Goal: Task Accomplishment & Management: Use online tool/utility

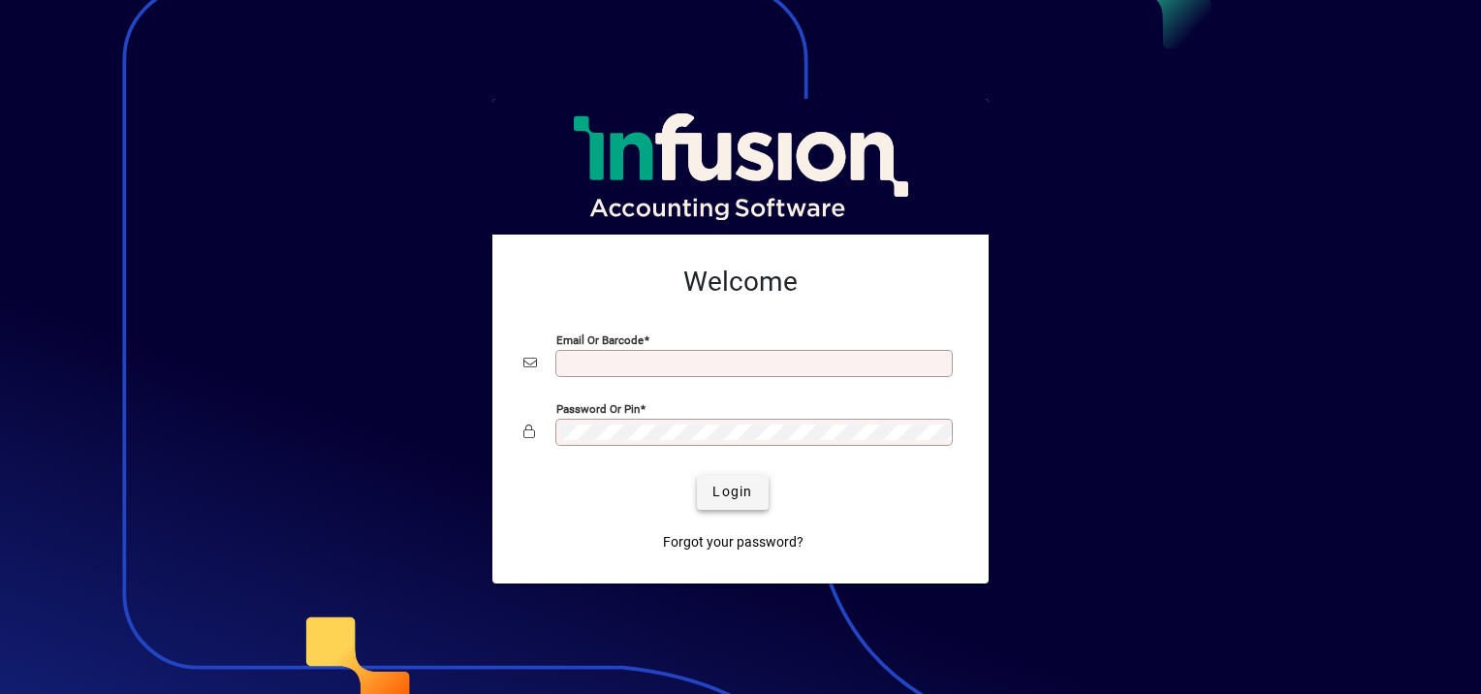
type input "**********"
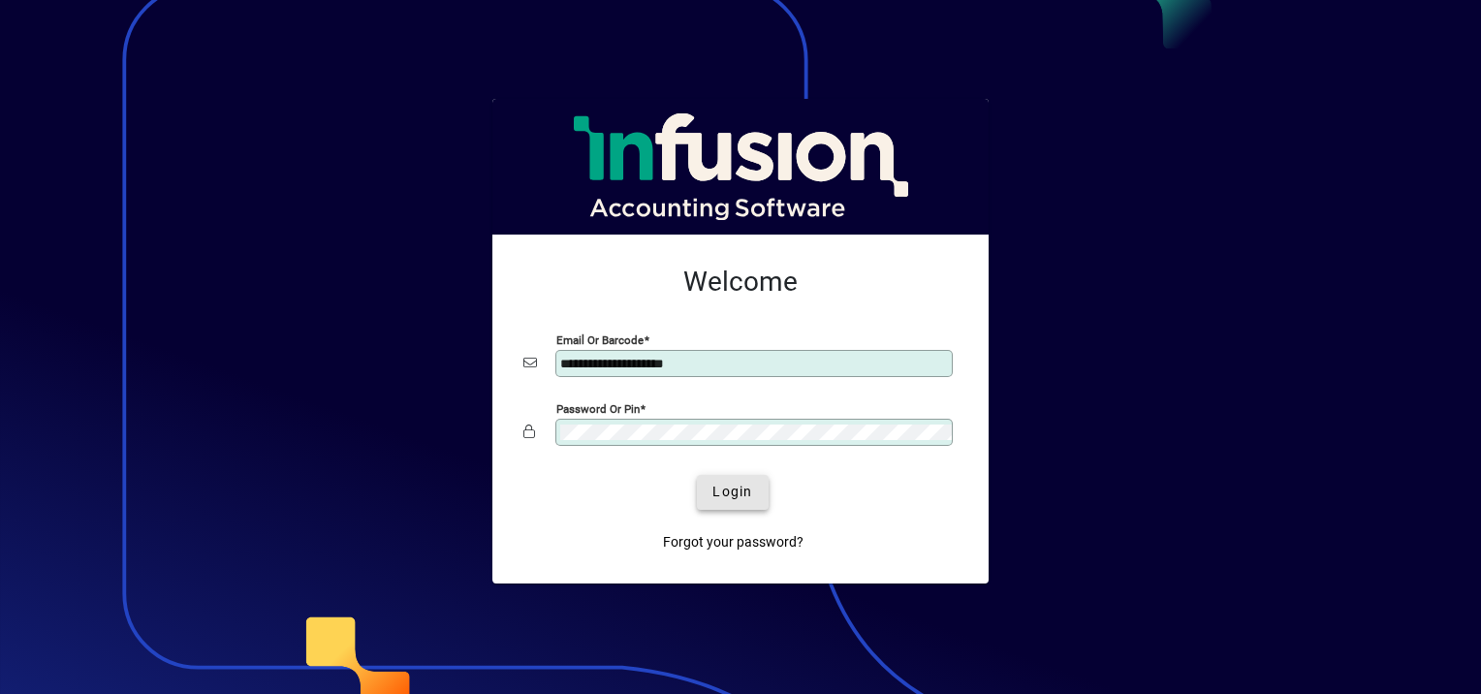
click at [733, 499] on span "Login" at bounding box center [732, 492] width 40 height 20
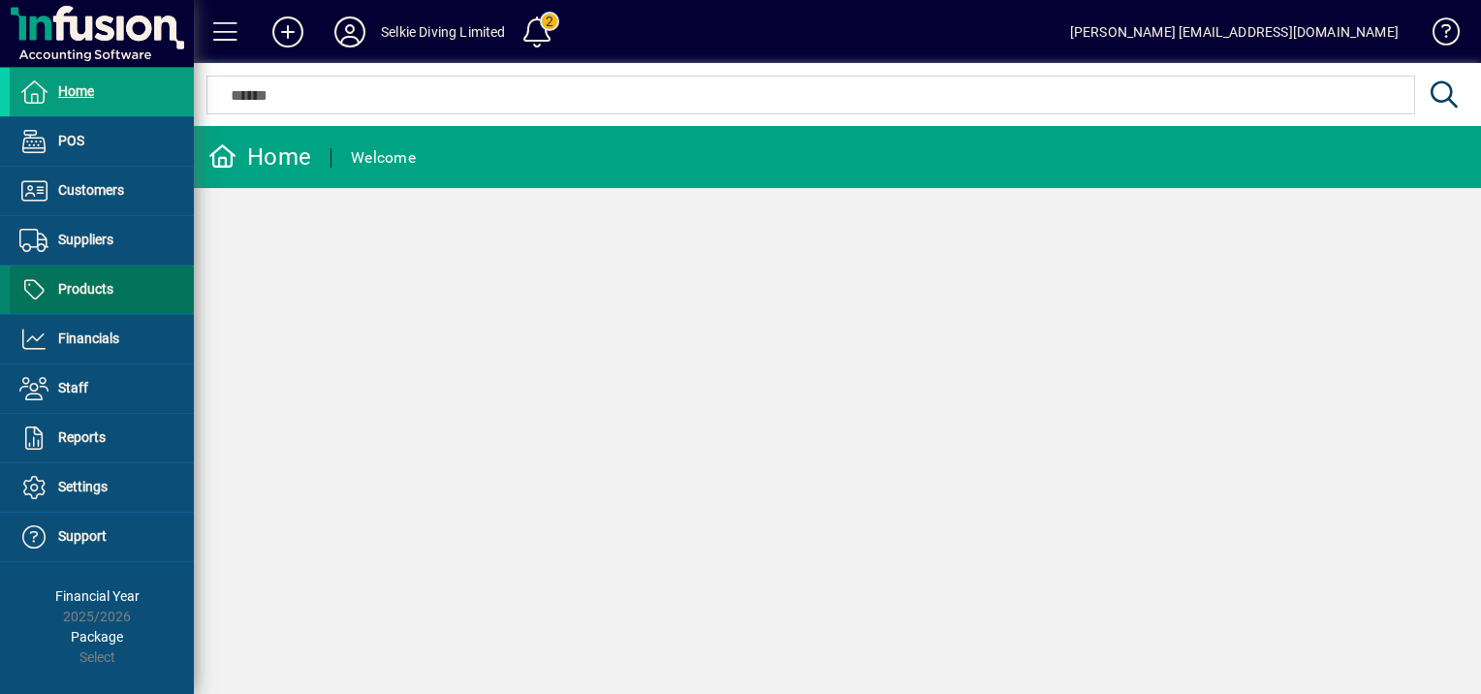
click at [93, 284] on span "Products" at bounding box center [85, 289] width 55 height 16
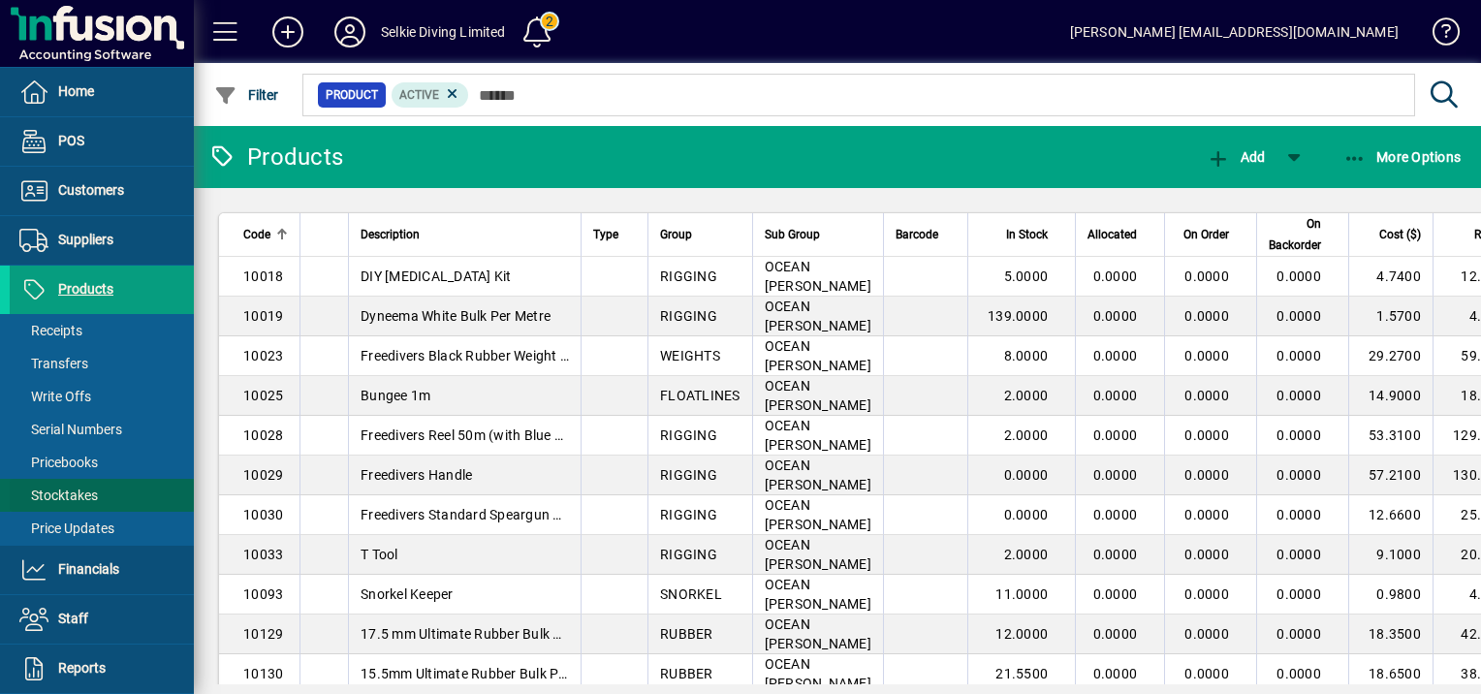
click at [64, 496] on span "Stocktakes" at bounding box center [58, 496] width 79 height 16
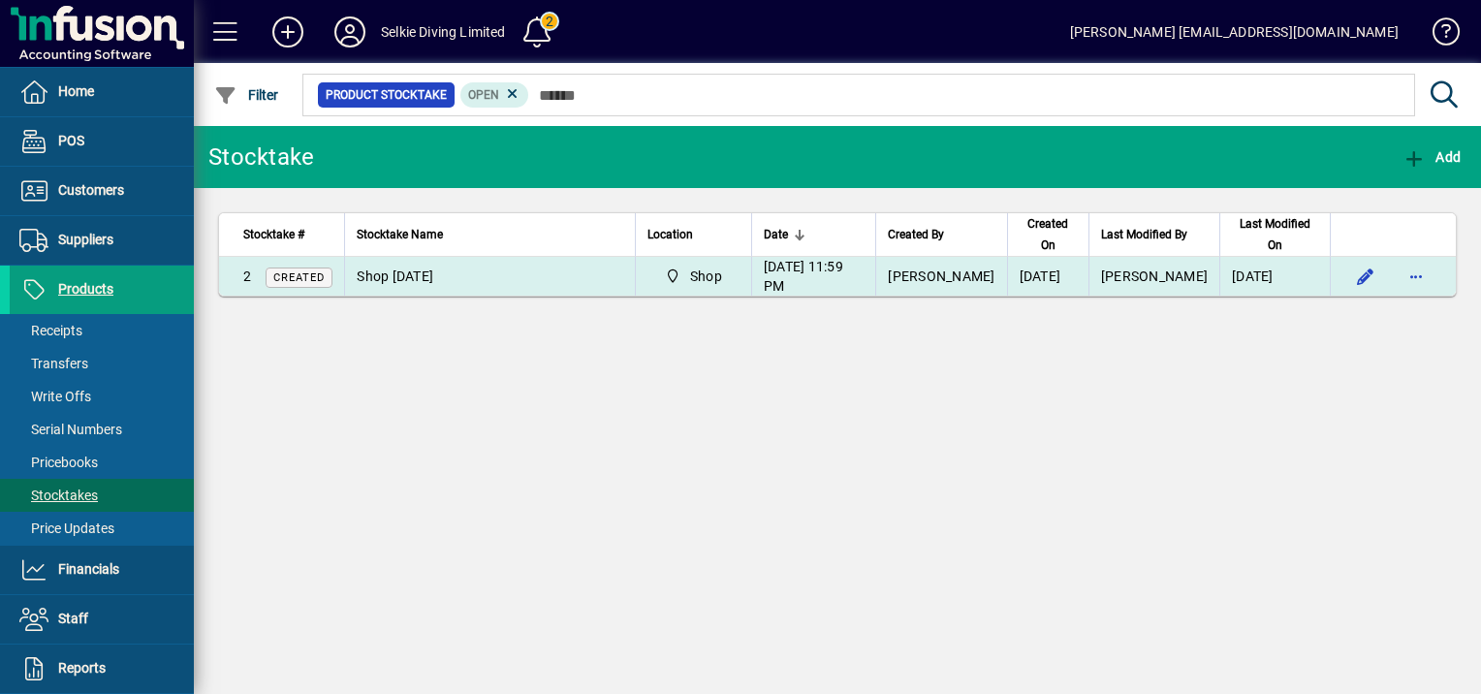
click at [414, 279] on span "Shop [DATE]" at bounding box center [395, 276] width 77 height 16
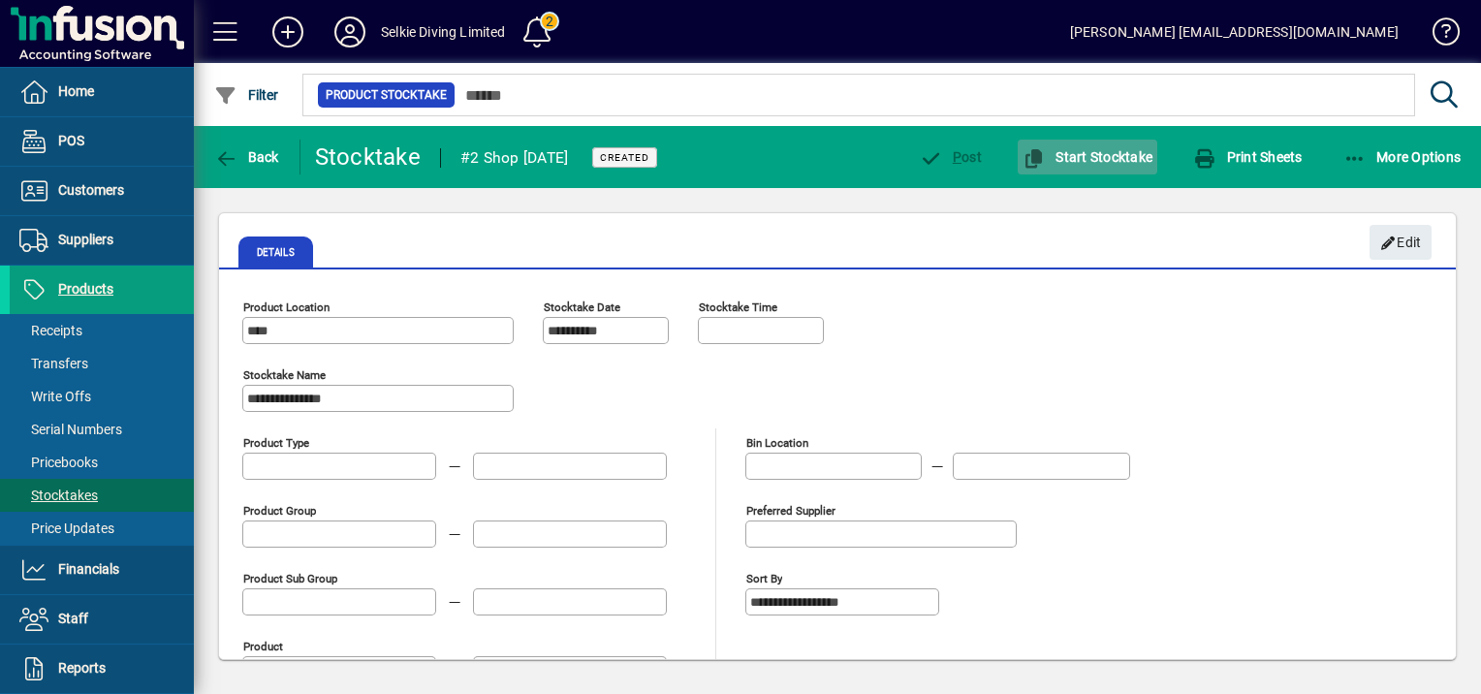
click at [1093, 146] on span "button" at bounding box center [1088, 157] width 140 height 47
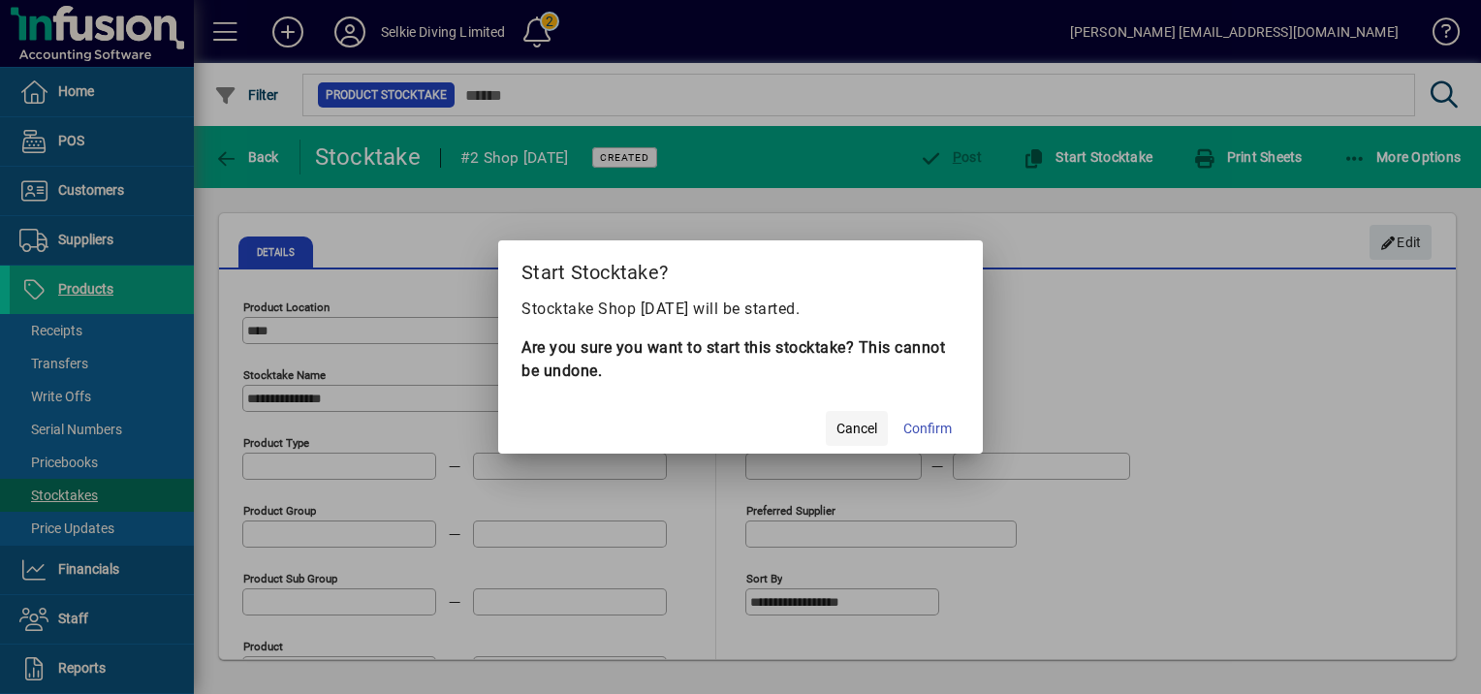
click at [866, 431] on span "Cancel" at bounding box center [856, 429] width 41 height 20
